Goal: Task Accomplishment & Management: Manage account settings

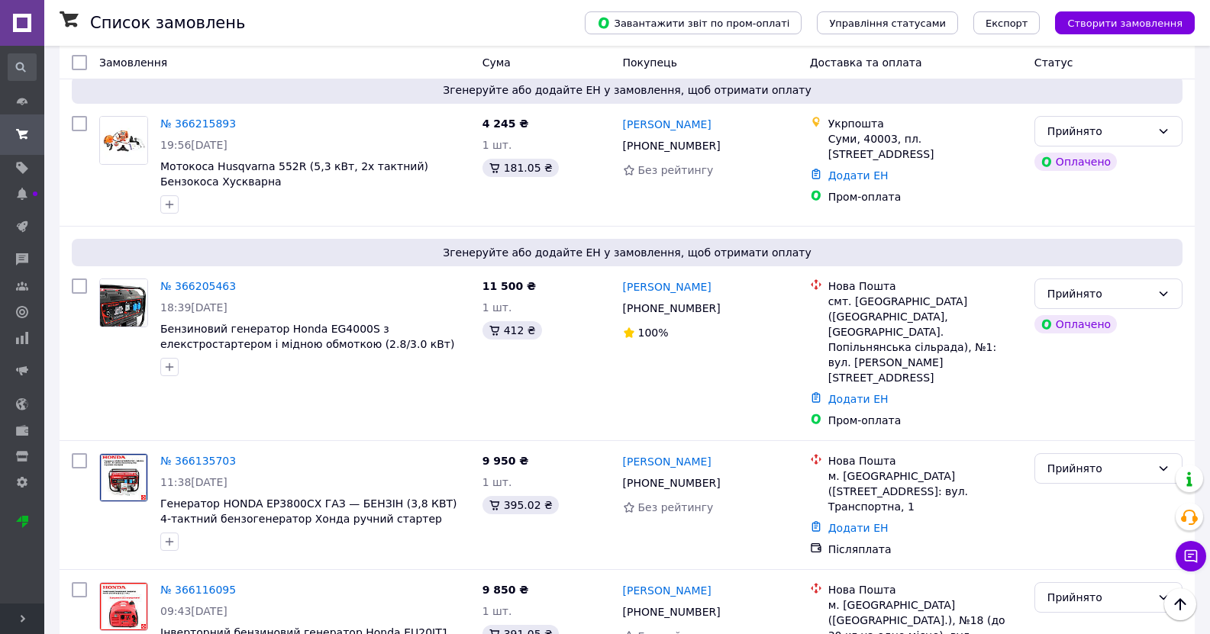
scroll to position [687, 0]
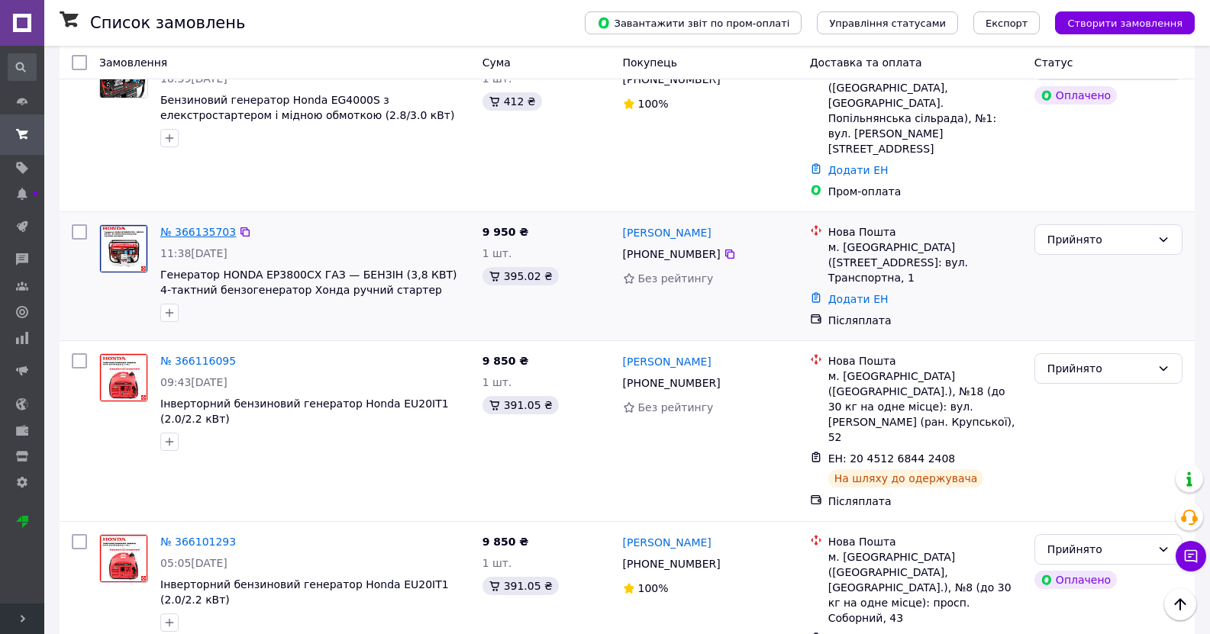
click at [200, 226] on link "№ 366135703" at bounding box center [198, 232] width 76 height 12
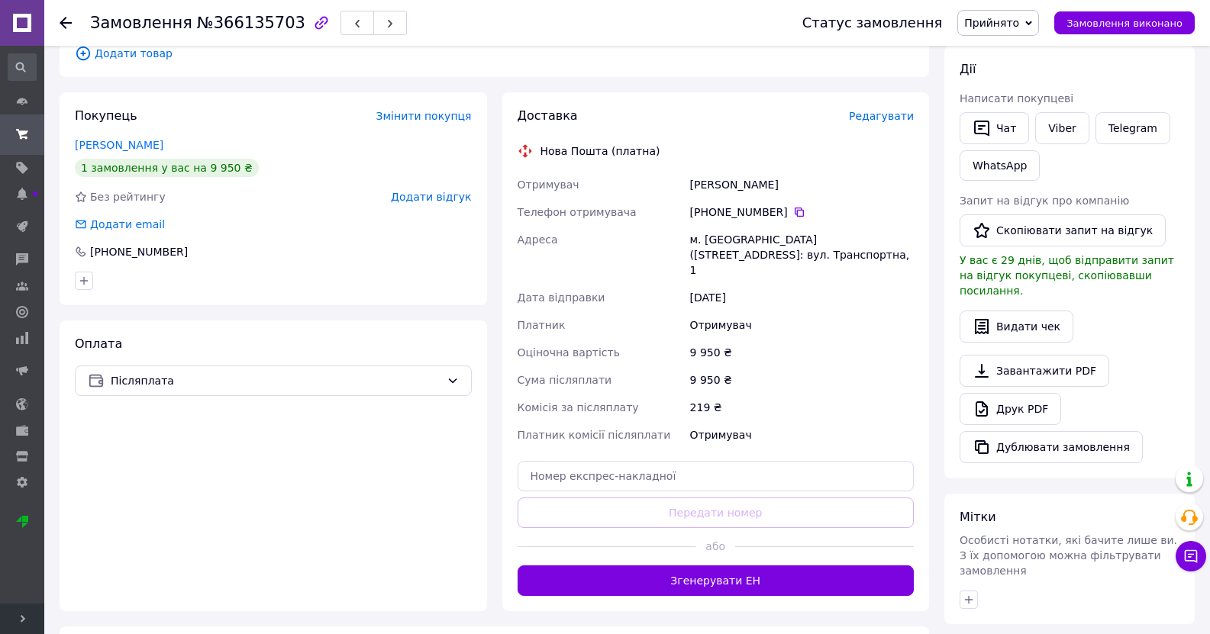
scroll to position [112, 0]
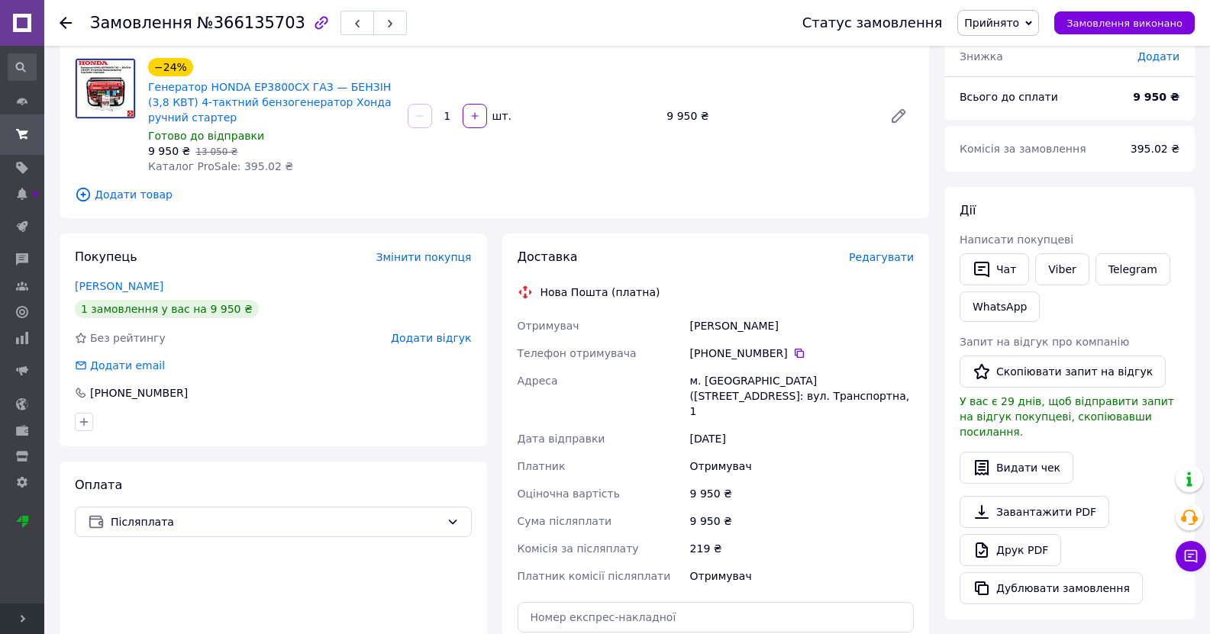
click at [721, 387] on div "м. [GEOGRAPHIC_DATA] ([STREET_ADDRESS]: вул. Транспортна, 1" at bounding box center [802, 396] width 230 height 58
click at [723, 379] on div "м. [GEOGRAPHIC_DATA] ([STREET_ADDRESS]: вул. Транспортна, 1" at bounding box center [802, 396] width 230 height 58
copy div "Лозова"
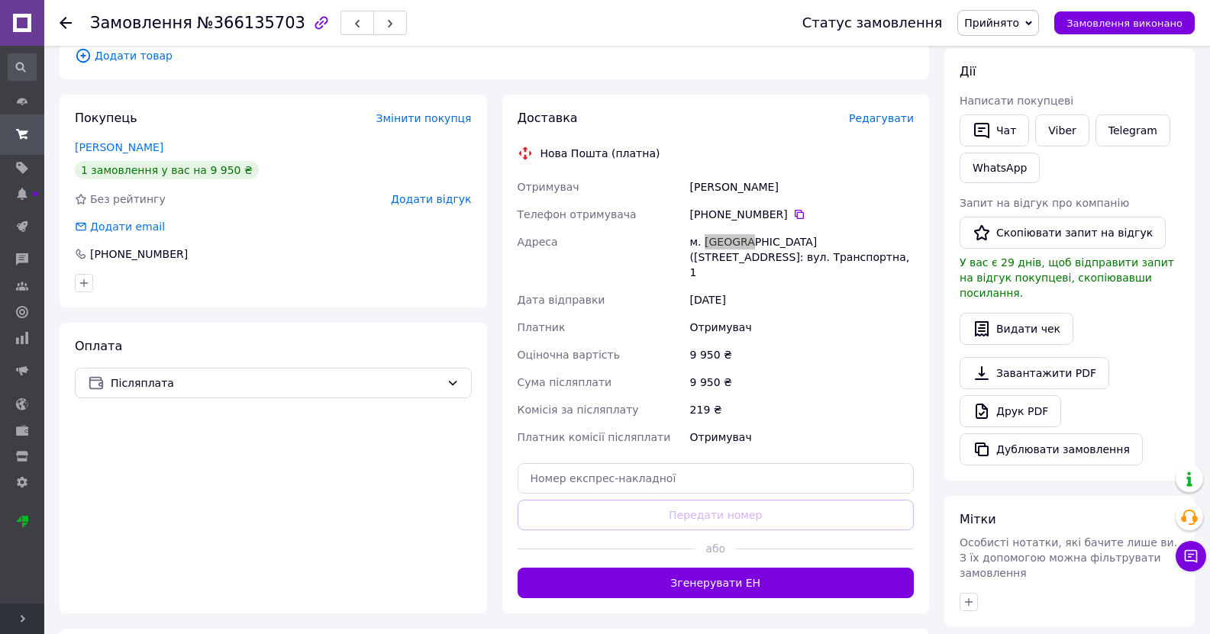
scroll to position [265, 0]
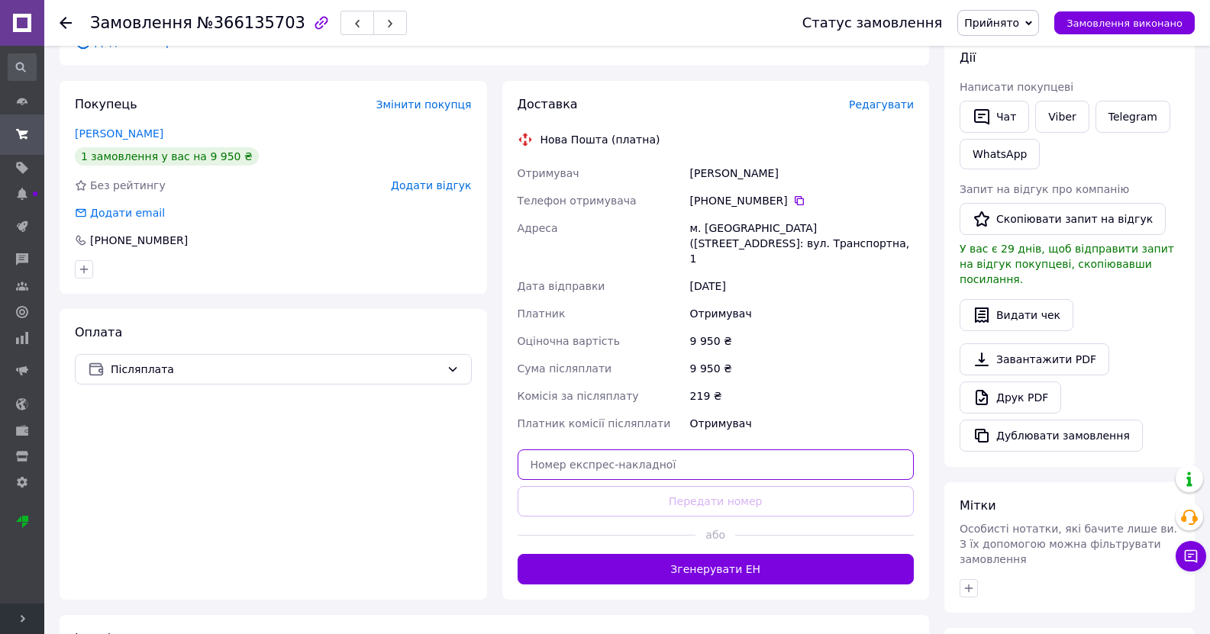
drag, startPoint x: 740, startPoint y: 450, endPoint x: 730, endPoint y: 472, distance: 24.0
click at [740, 450] on input "text" at bounding box center [715, 465] width 397 height 31
paste input "20451269281166"
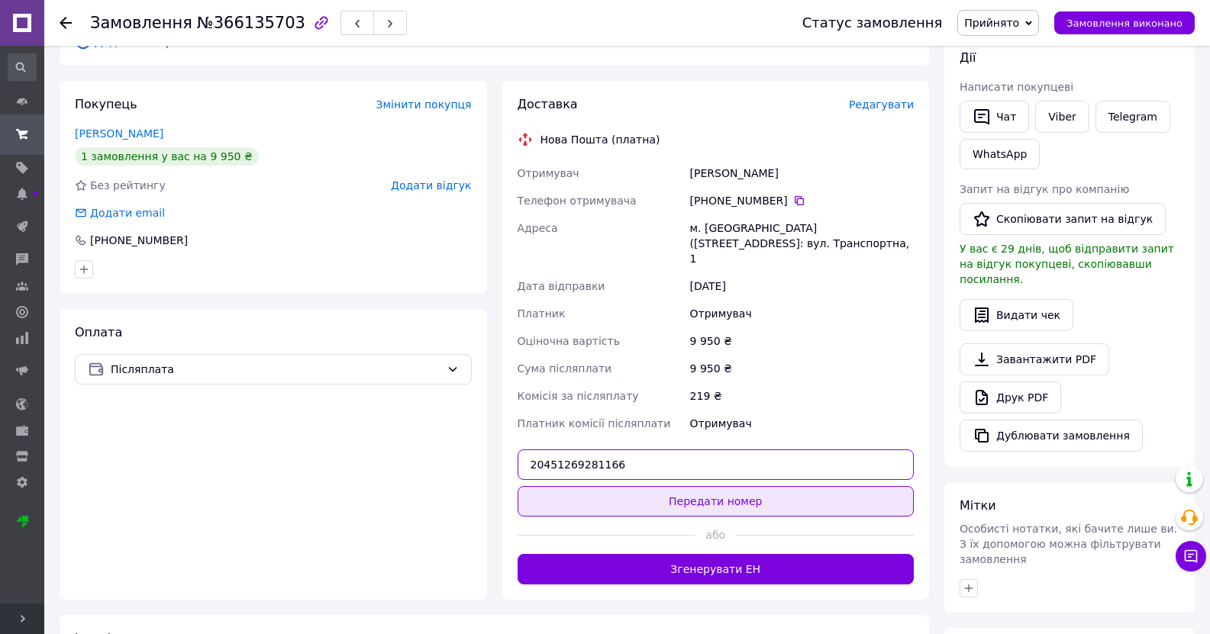
type input "20451269281166"
click at [728, 486] on button "Передати номер" at bounding box center [715, 501] width 397 height 31
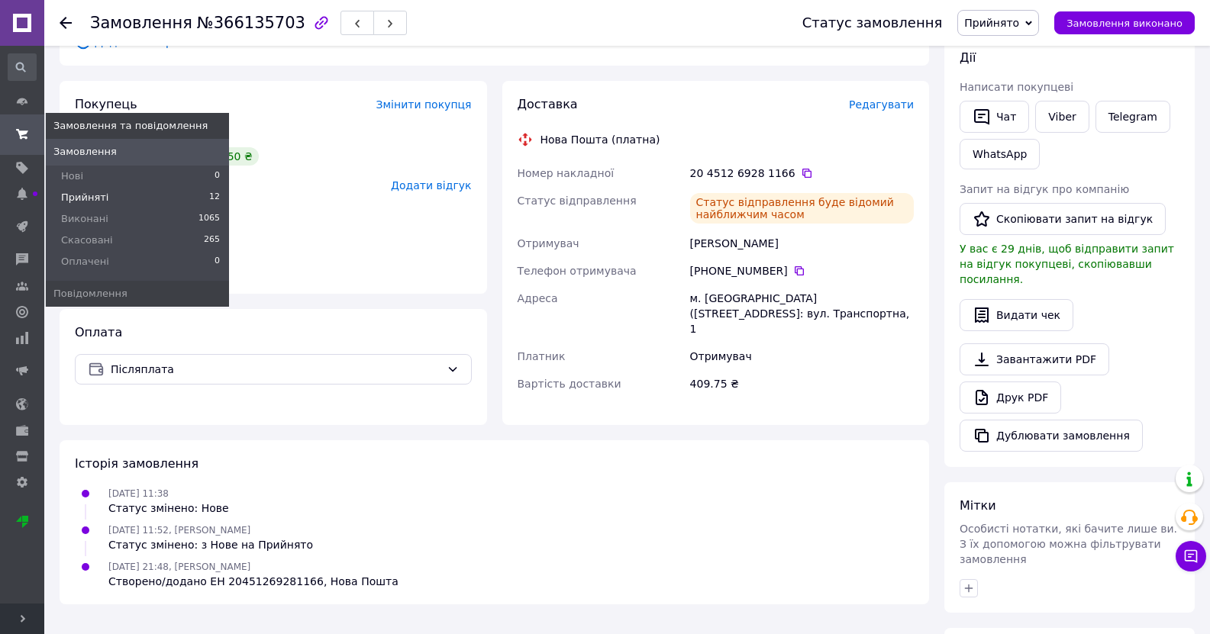
click at [95, 195] on span "Прийняті" at bounding box center [84, 198] width 47 height 14
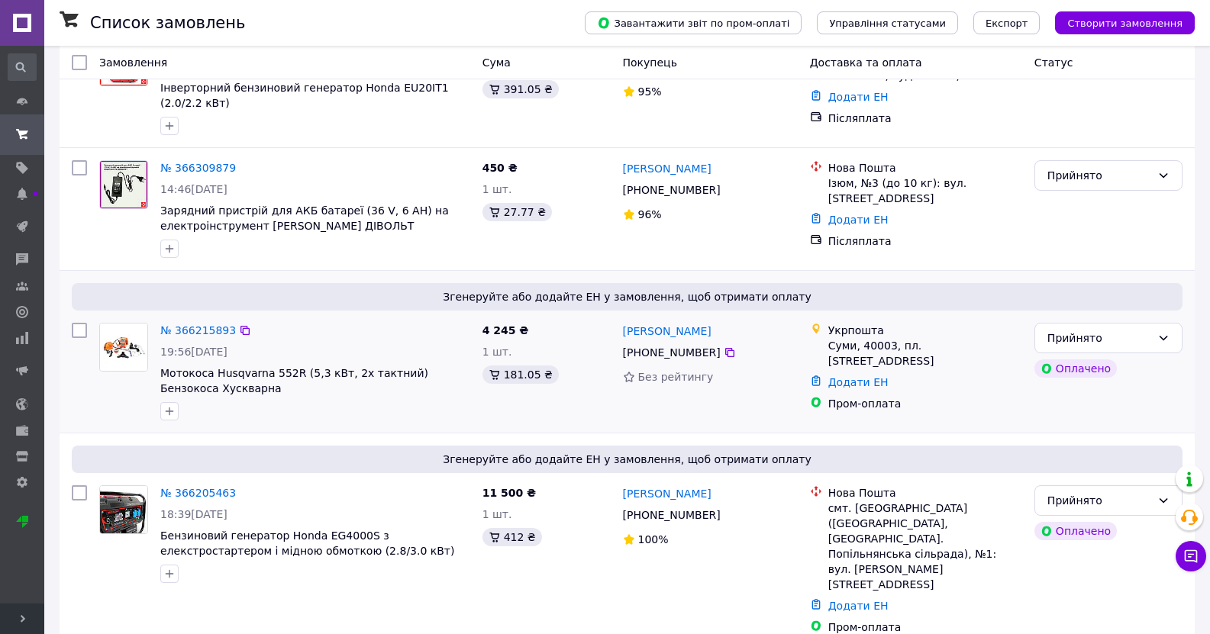
scroll to position [305, 0]
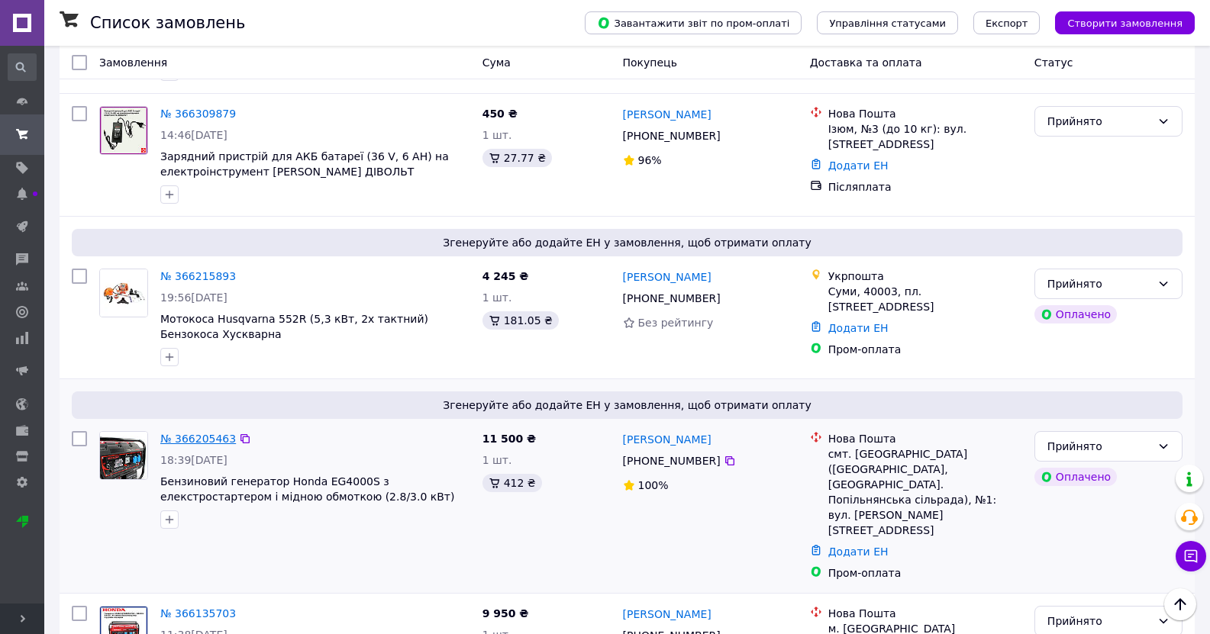
click at [204, 438] on link "№ 366205463" at bounding box center [198, 439] width 76 height 12
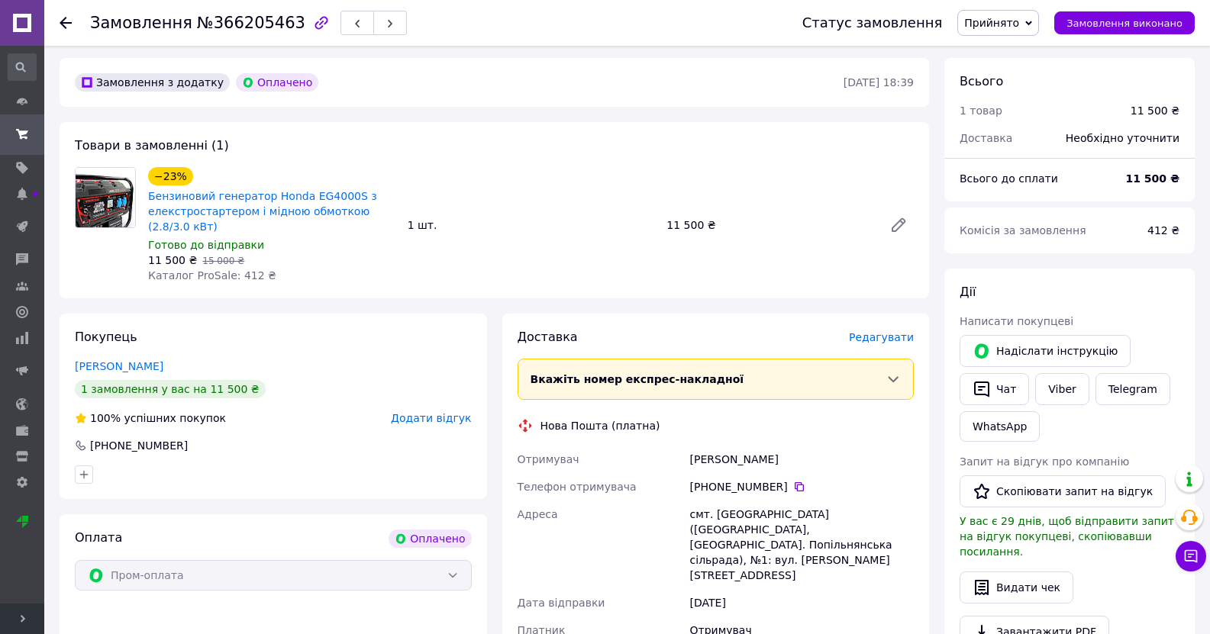
scroll to position [458, 0]
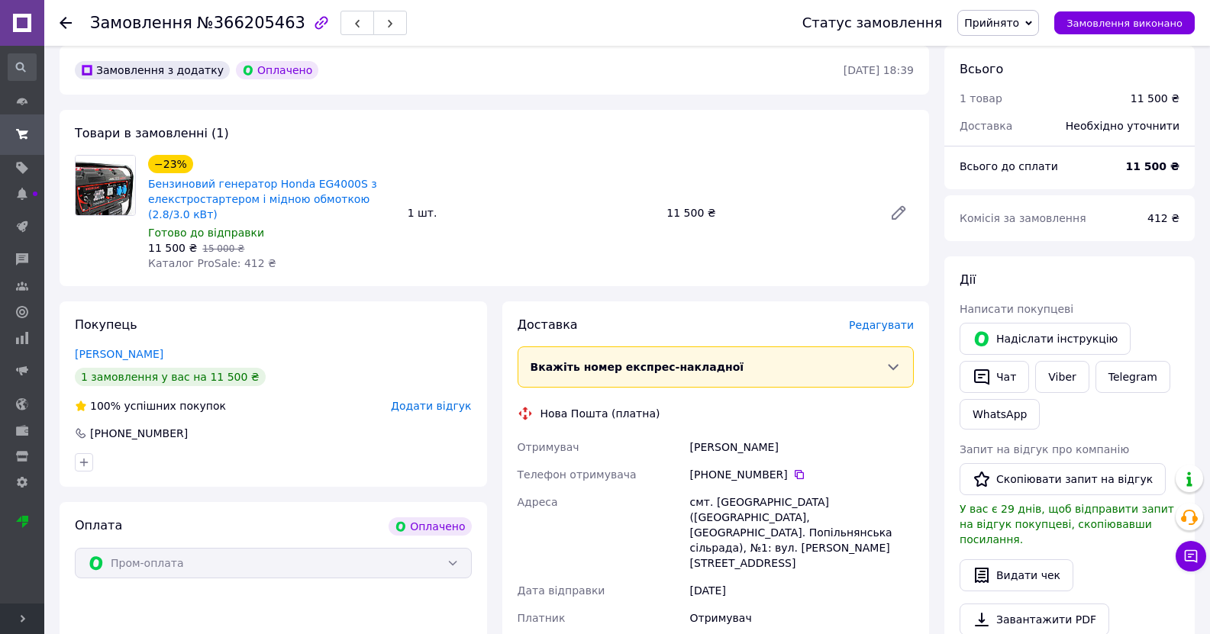
click at [727, 488] on div "смт. [GEOGRAPHIC_DATA] ([GEOGRAPHIC_DATA], [GEOGRAPHIC_DATA]. Попільнянська сіл…" at bounding box center [802, 532] width 230 height 89
copy div "Попільня"
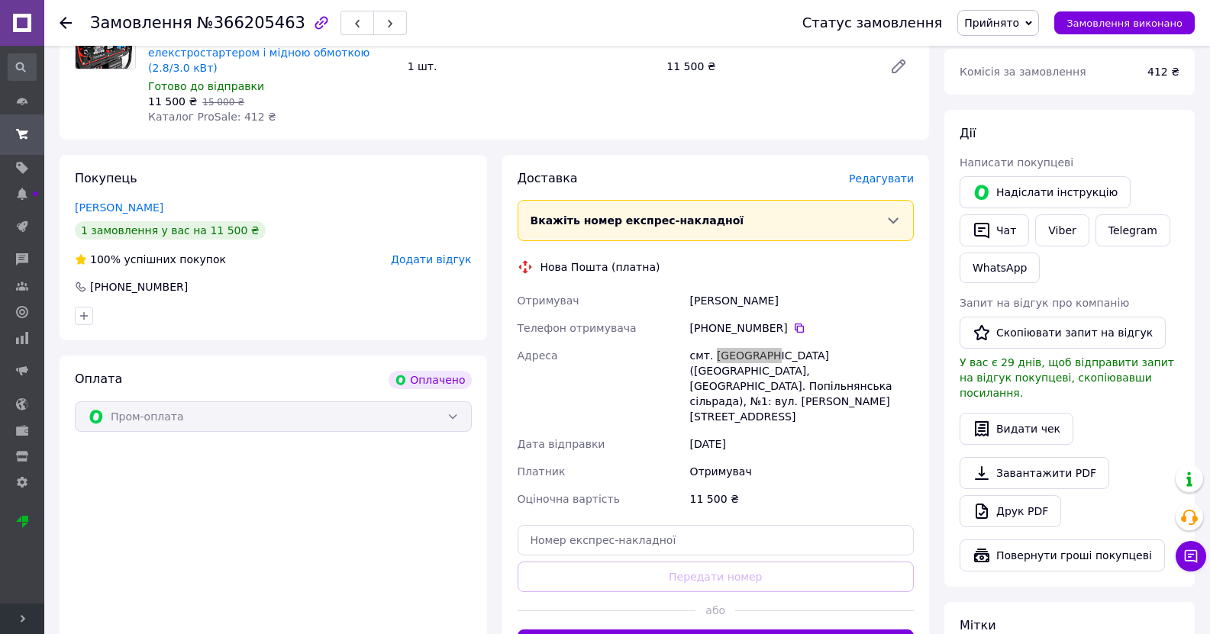
scroll to position [611, 0]
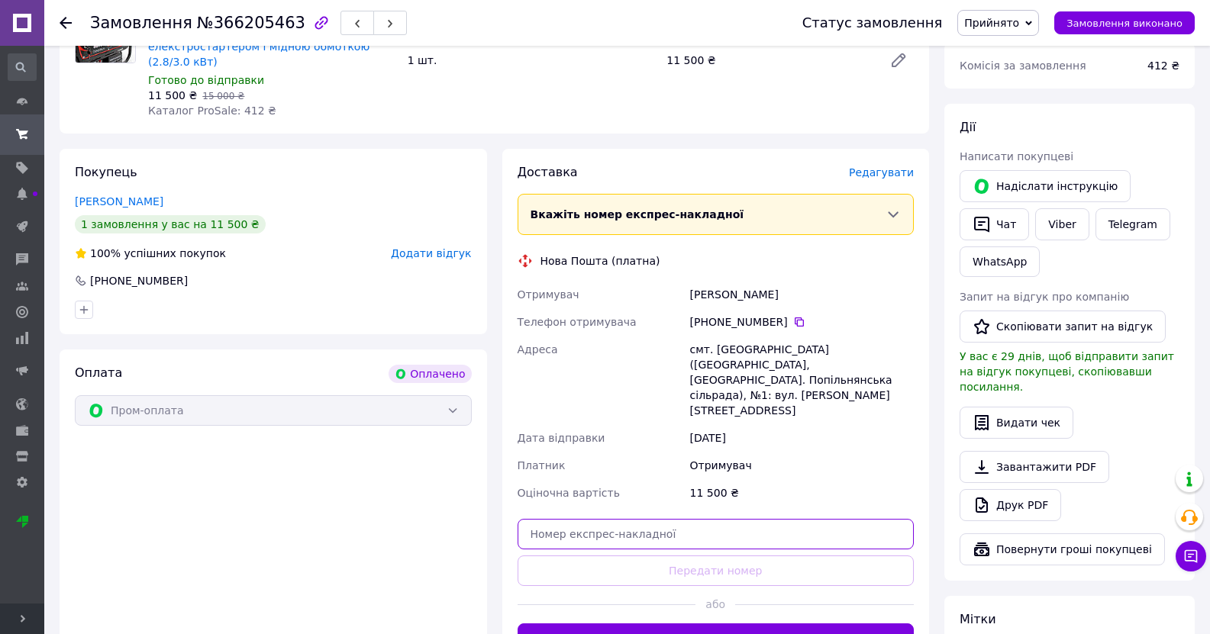
drag, startPoint x: 711, startPoint y: 458, endPoint x: 698, endPoint y: 470, distance: 17.3
click at [711, 519] on input "text" at bounding box center [715, 534] width 397 height 31
paste input "20451269282024"
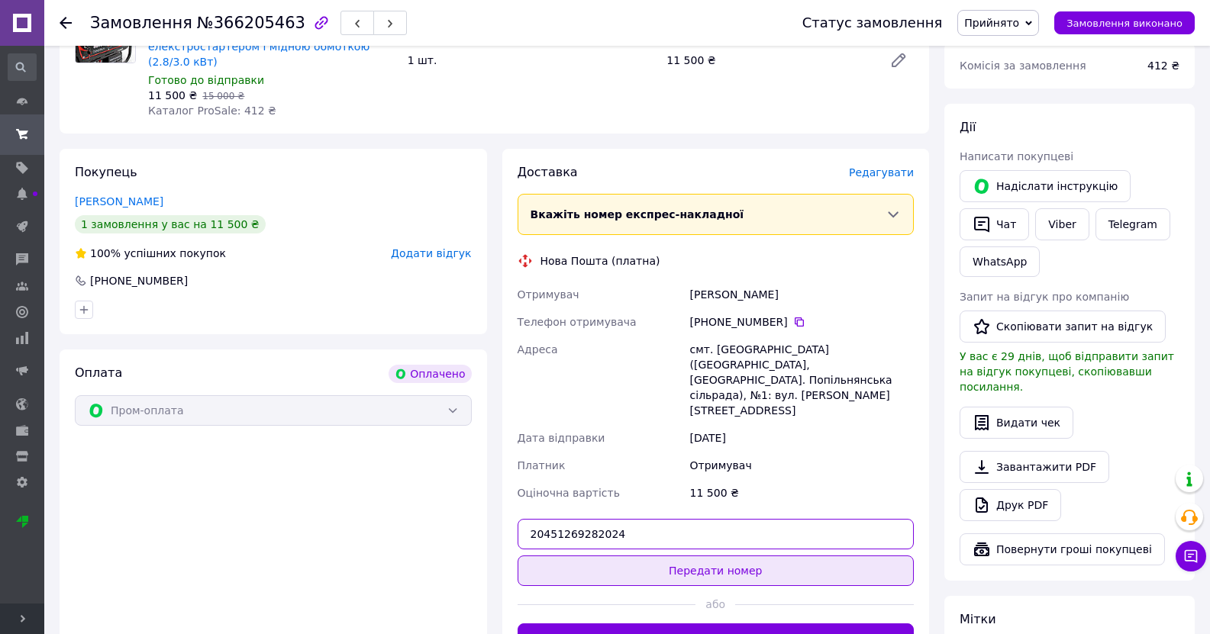
type input "20451269282024"
click at [690, 556] on button "Передати номер" at bounding box center [715, 571] width 397 height 31
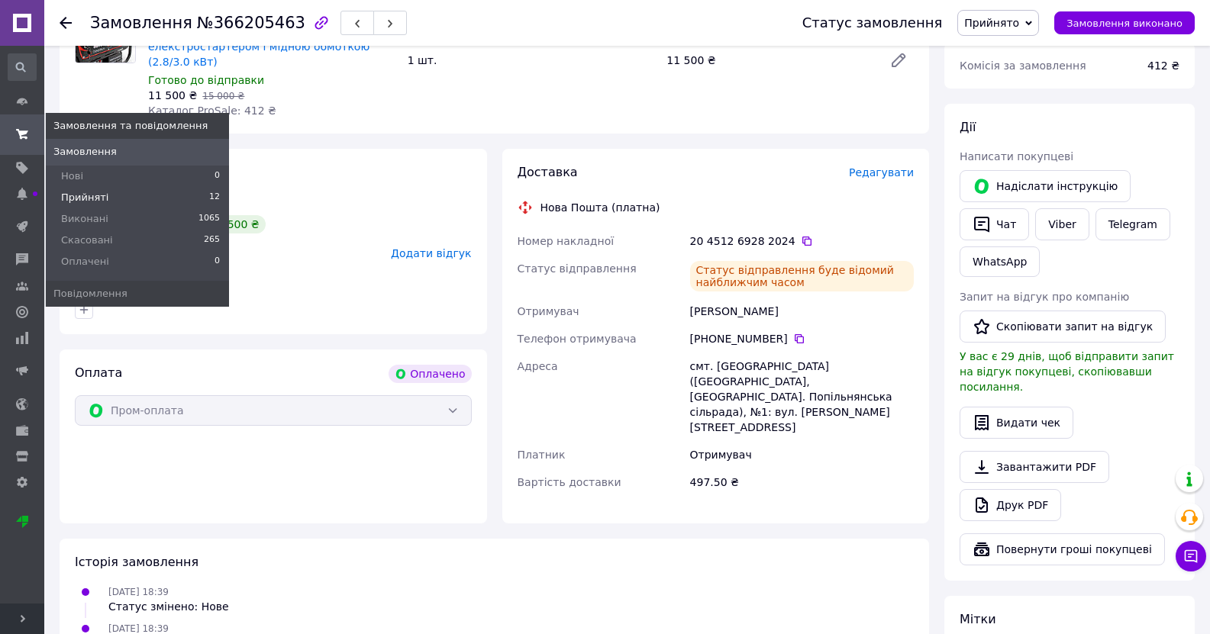
click at [93, 199] on span "Прийняті" at bounding box center [84, 198] width 47 height 14
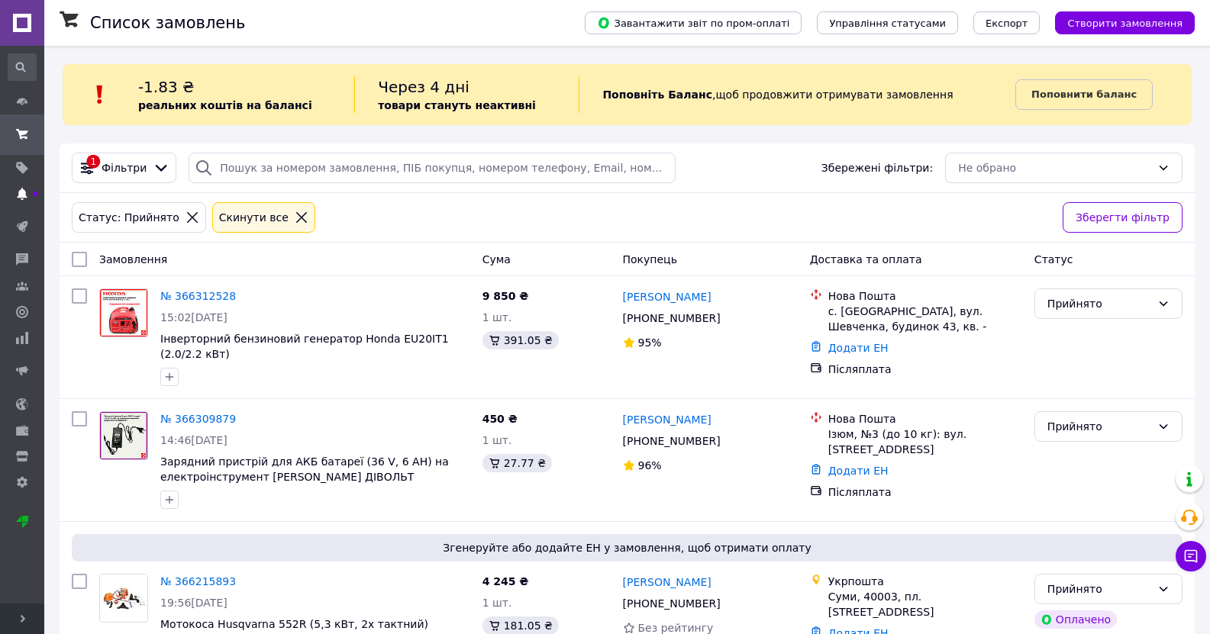
click at [21, 201] on link "[DEMOGRAPHIC_DATA]" at bounding box center [22, 194] width 44 height 26
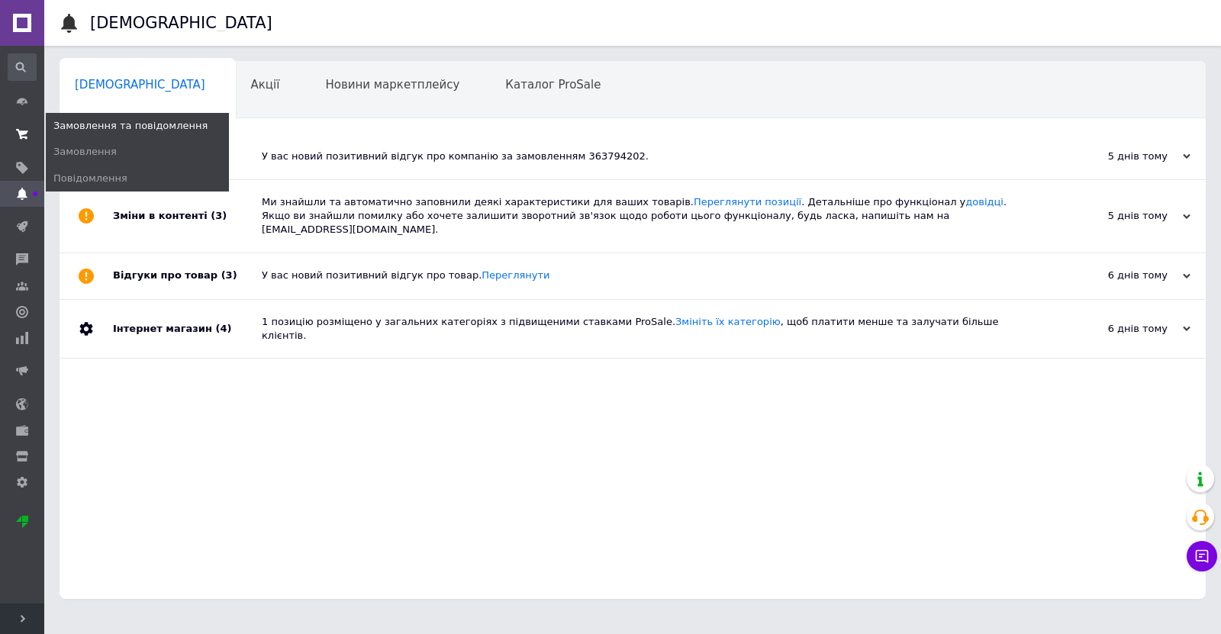
click at [27, 134] on icon at bounding box center [22, 134] width 12 height 12
